Goal: Task Accomplishment & Management: Use online tool/utility

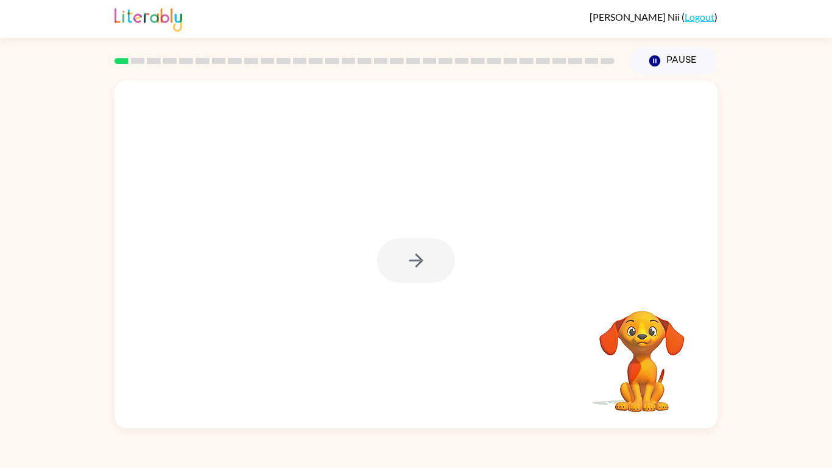
click at [439, 272] on div at bounding box center [416, 260] width 78 height 44
click at [426, 265] on div at bounding box center [416, 260] width 78 height 44
click at [432, 249] on button "button" at bounding box center [416, 260] width 78 height 44
click at [424, 281] on div at bounding box center [415, 182] width 603 height 205
click at [413, 268] on div at bounding box center [415, 182] width 603 height 205
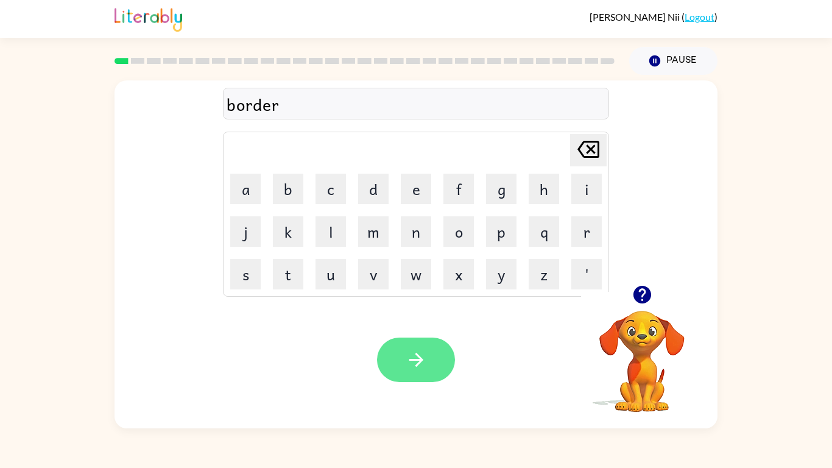
click at [425, 363] on icon "button" at bounding box center [415, 359] width 21 height 21
click at [409, 363] on div at bounding box center [416, 359] width 78 height 44
click at [416, 377] on button "button" at bounding box center [416, 359] width 78 height 44
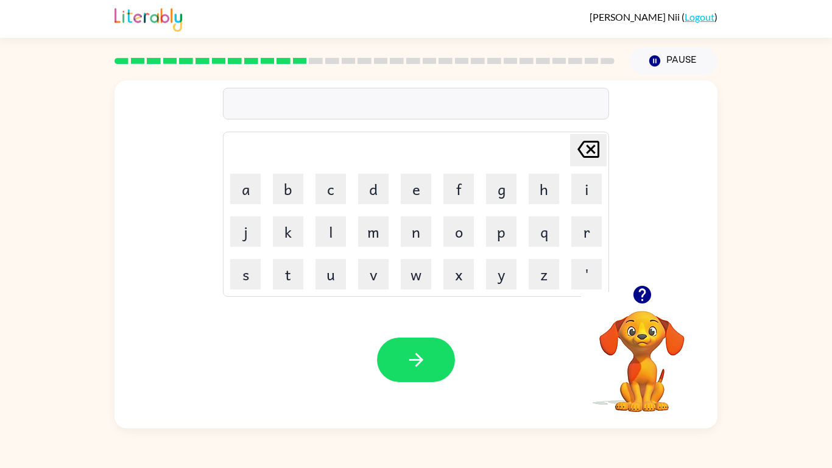
click at [639, 291] on icon "button" at bounding box center [641, 294] width 21 height 21
click at [334, 287] on button "u" at bounding box center [330, 274] width 30 height 30
type button "u"
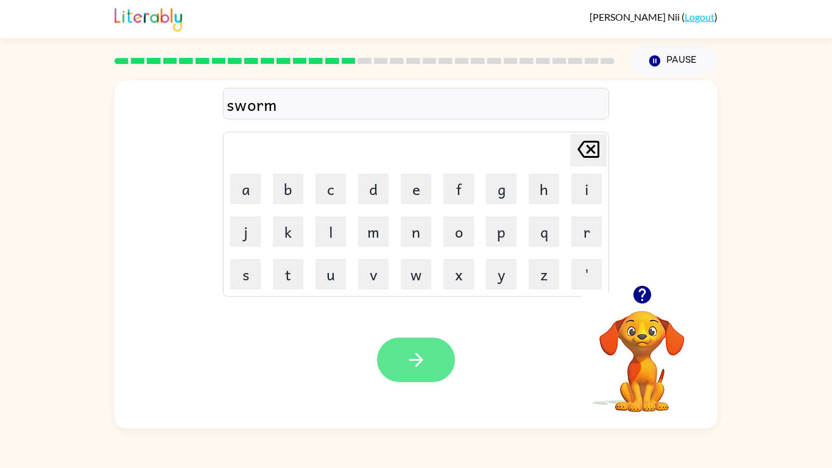
click at [434, 367] on button "button" at bounding box center [416, 359] width 78 height 44
